Goal: Find specific page/section: Find specific page/section

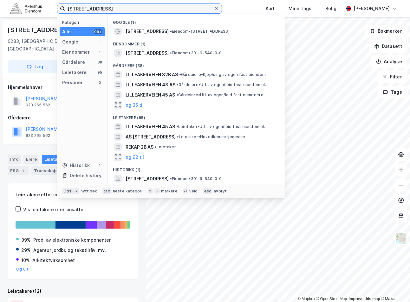
drag, startPoint x: 127, startPoint y: 8, endPoint x: 124, endPoint y: 8, distance: 3.8
click at [124, 8] on input "[STREET_ADDRESS]" at bounding box center [139, 9] width 149 height 10
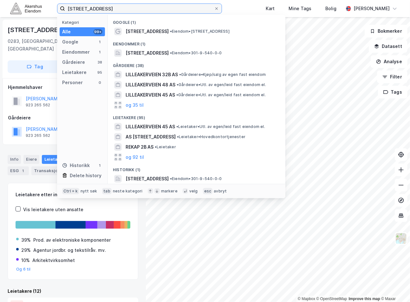
click at [124, 8] on input "[STREET_ADDRESS]" at bounding box center [139, 9] width 149 height 10
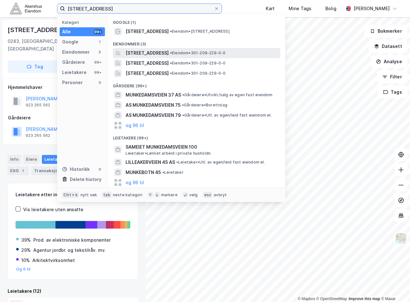
type input "[STREET_ADDRESS]"
click at [211, 48] on div "[STREET_ADDRESS] • Eiendom • 301-209-229-0-0" at bounding box center [196, 53] width 167 height 10
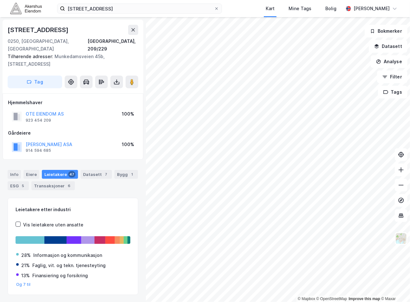
scroll to position [11, 0]
